Goal: Task Accomplishment & Management: Manage account settings

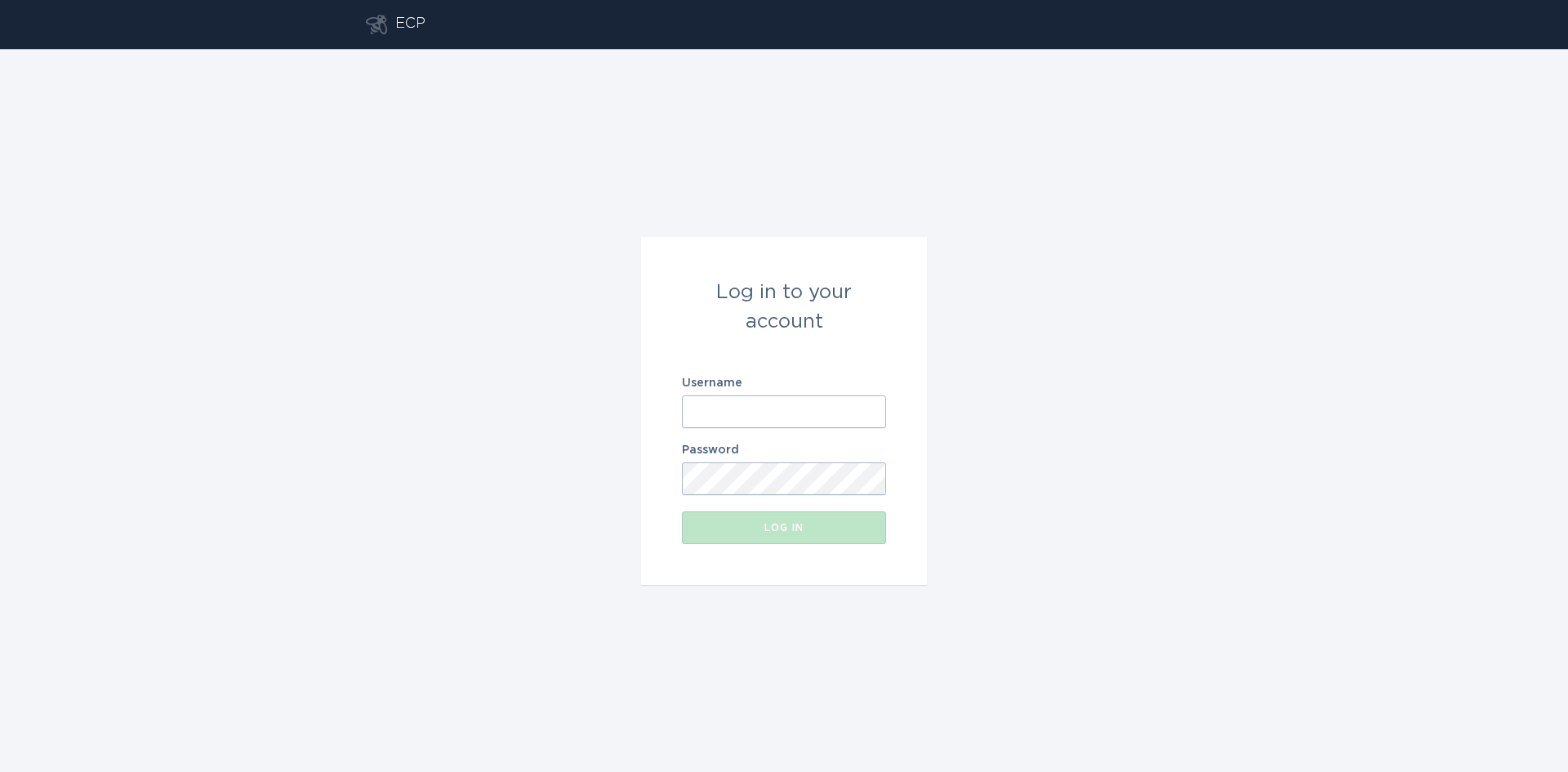
click at [741, 405] on input "Username" at bounding box center [784, 411] width 204 height 33
click at [0, 771] on com-1password-button at bounding box center [0, 772] width 0 height 0
type input "[EMAIL_ADDRESS][DOMAIN_NAME]"
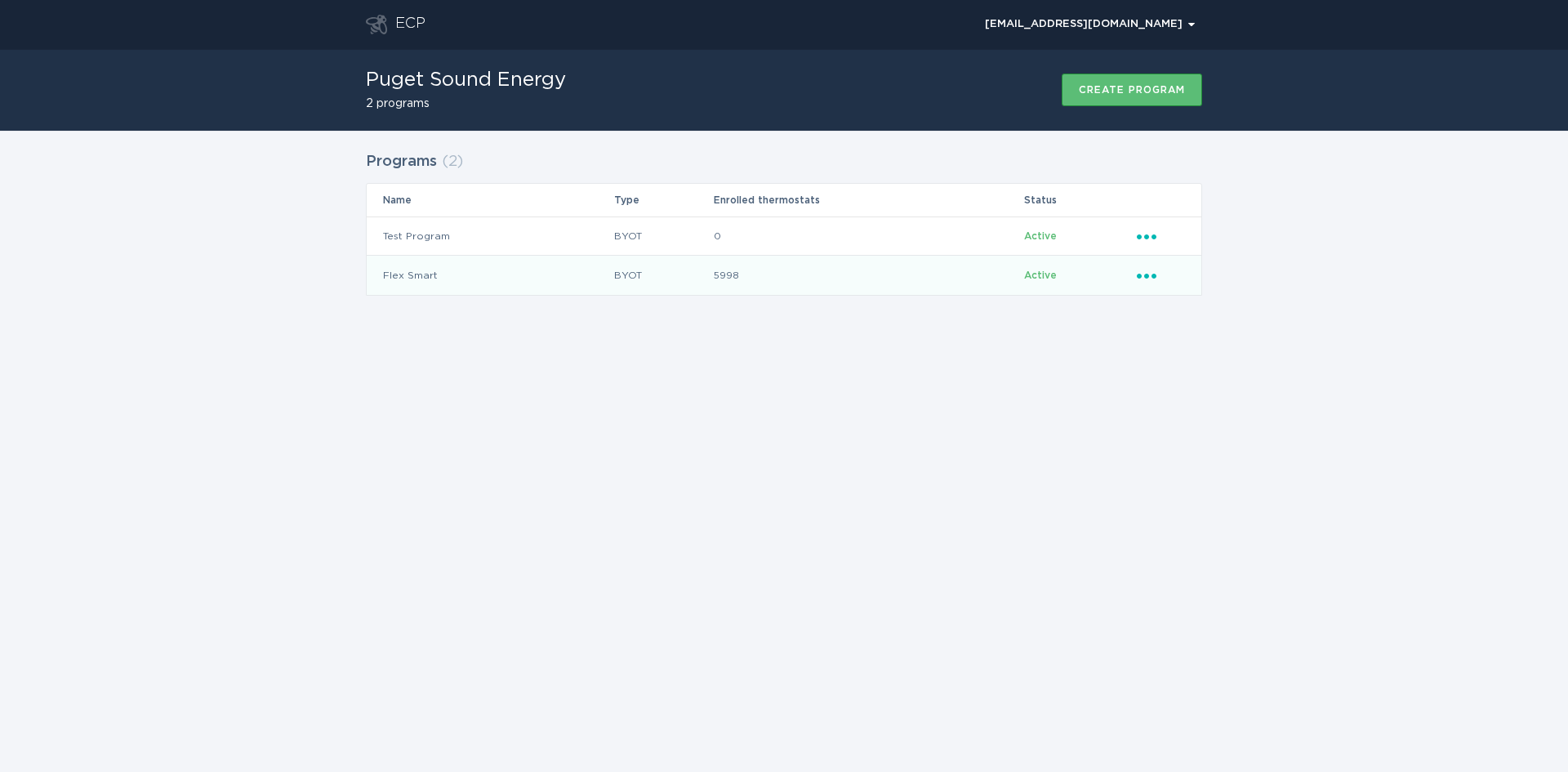
click at [1154, 277] on icon "Popover menu" at bounding box center [1148, 276] width 20 height 5
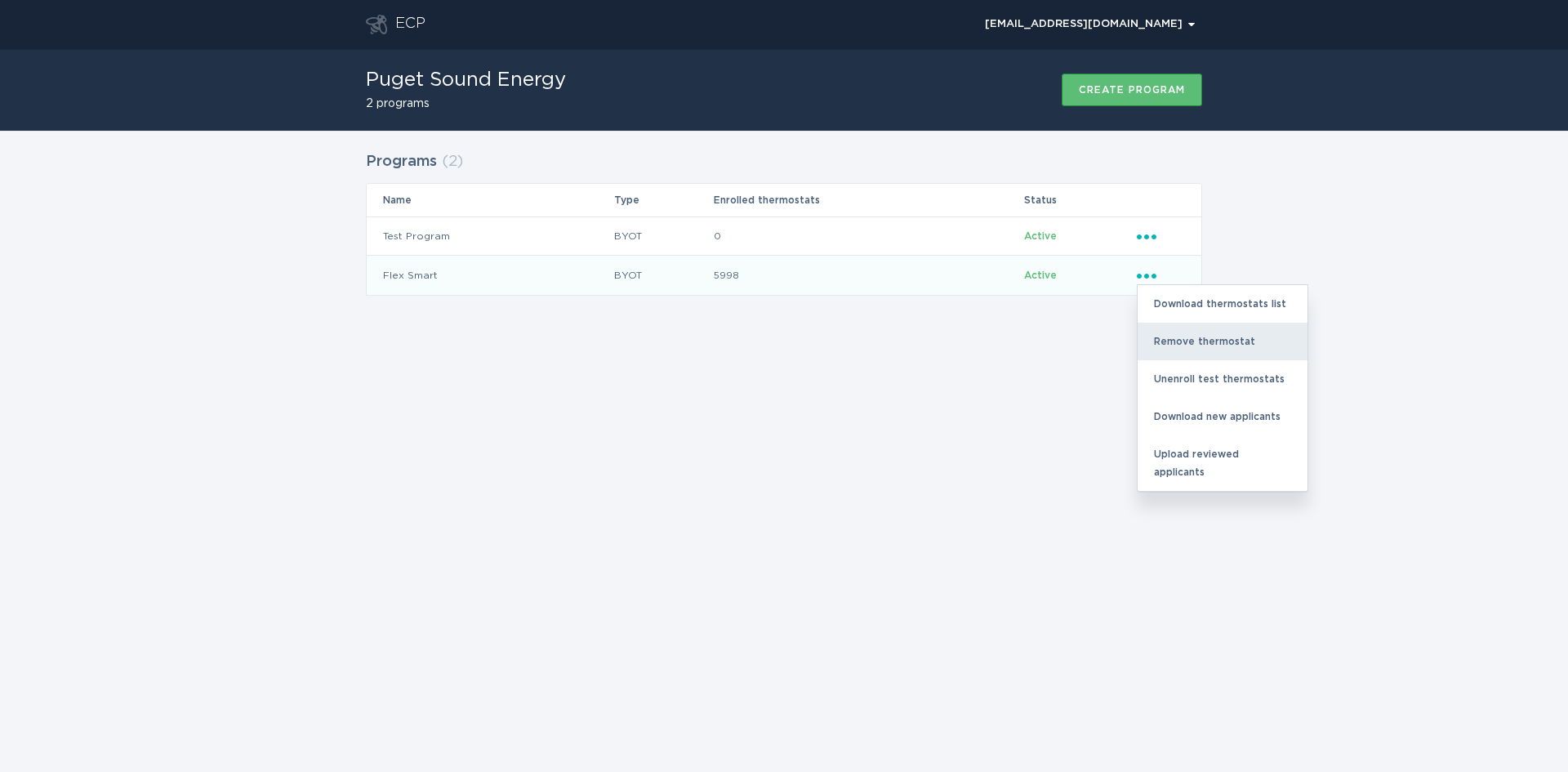
click at [1185, 345] on div "Remove thermostat" at bounding box center [1223, 342] width 170 height 38
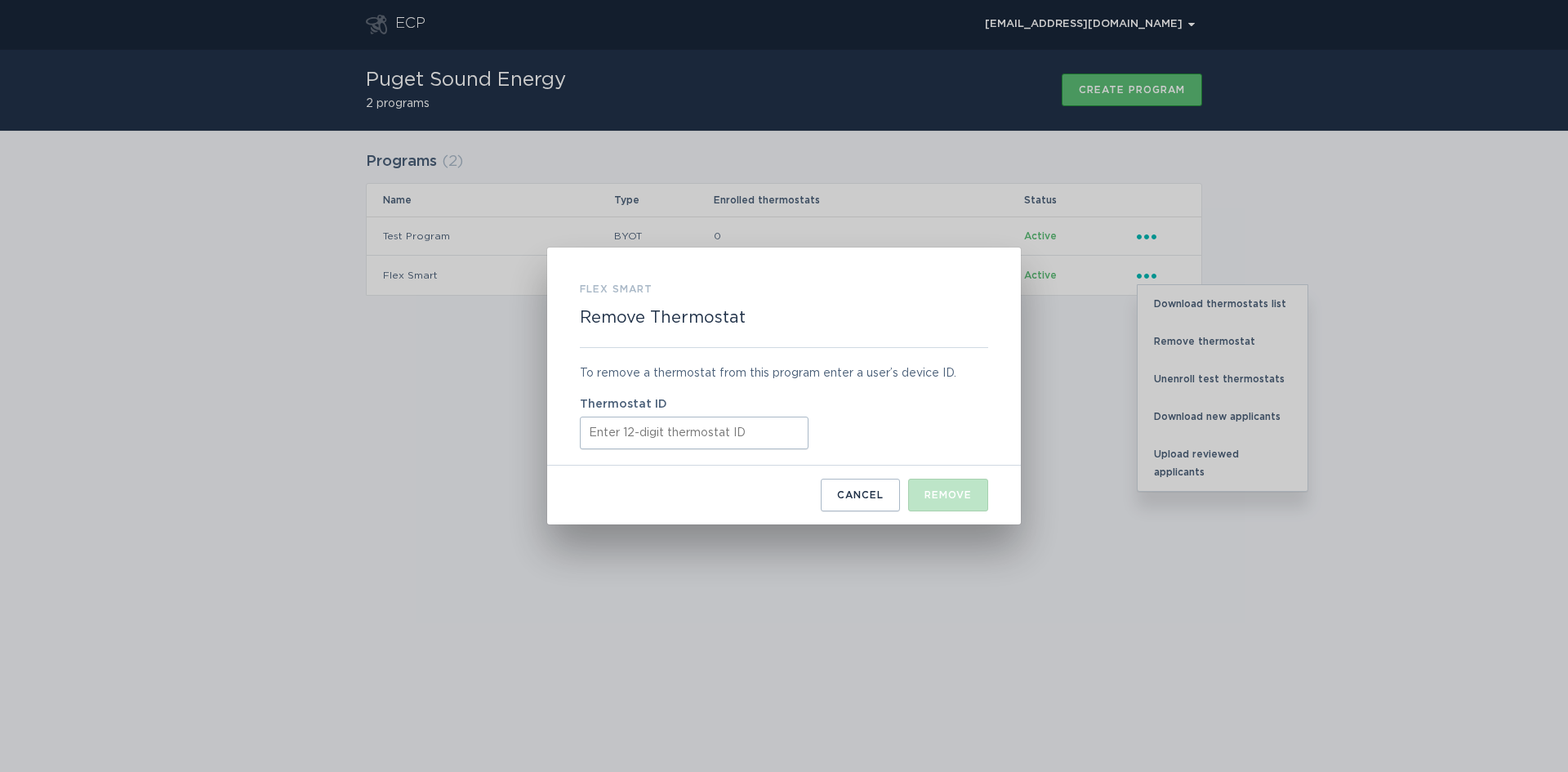
click at [647, 433] on input "Thermostat ID" at bounding box center [694, 433] width 229 height 33
paste input "413781221737"
type input "413781221737"
click at [953, 498] on div "Remove" at bounding box center [949, 494] width 47 height 10
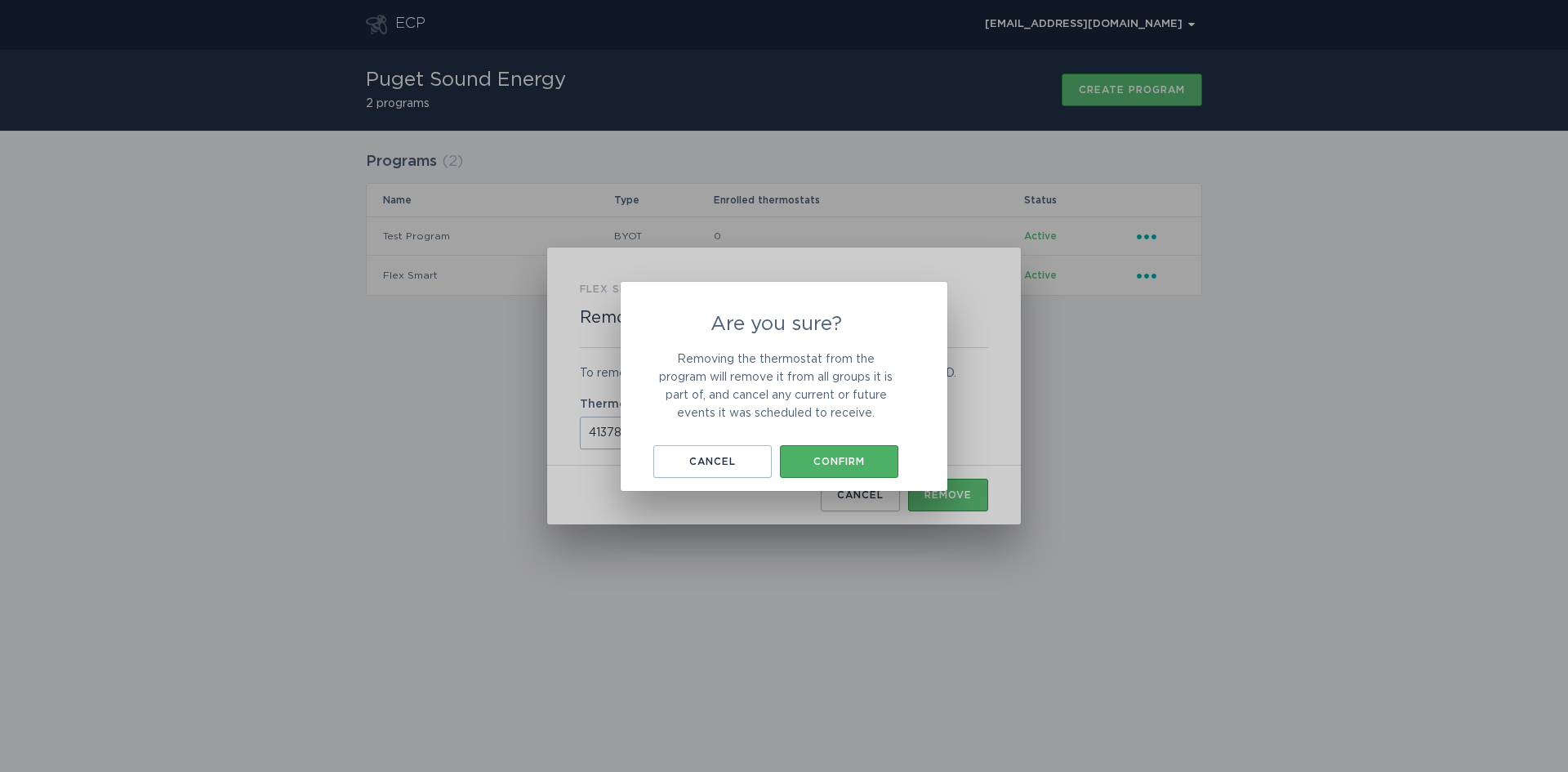
click at [859, 451] on button "Confirm" at bounding box center [839, 461] width 118 height 33
